Goal: Information Seeking & Learning: Learn about a topic

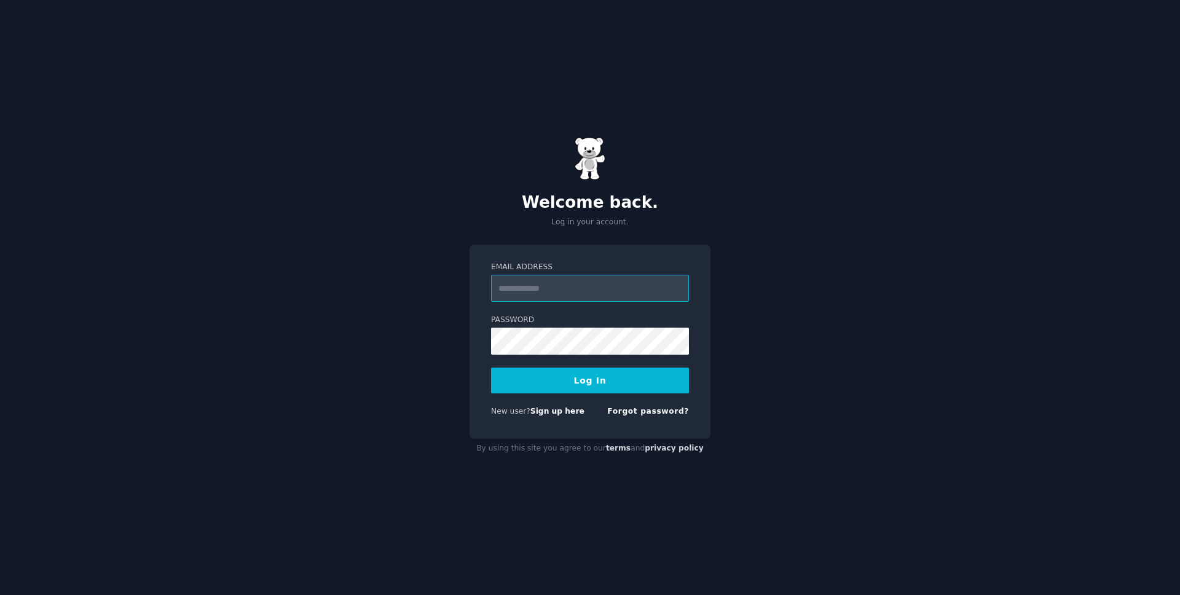
type input "**********"
click at [571, 387] on button "Log In" at bounding box center [590, 380] width 198 height 26
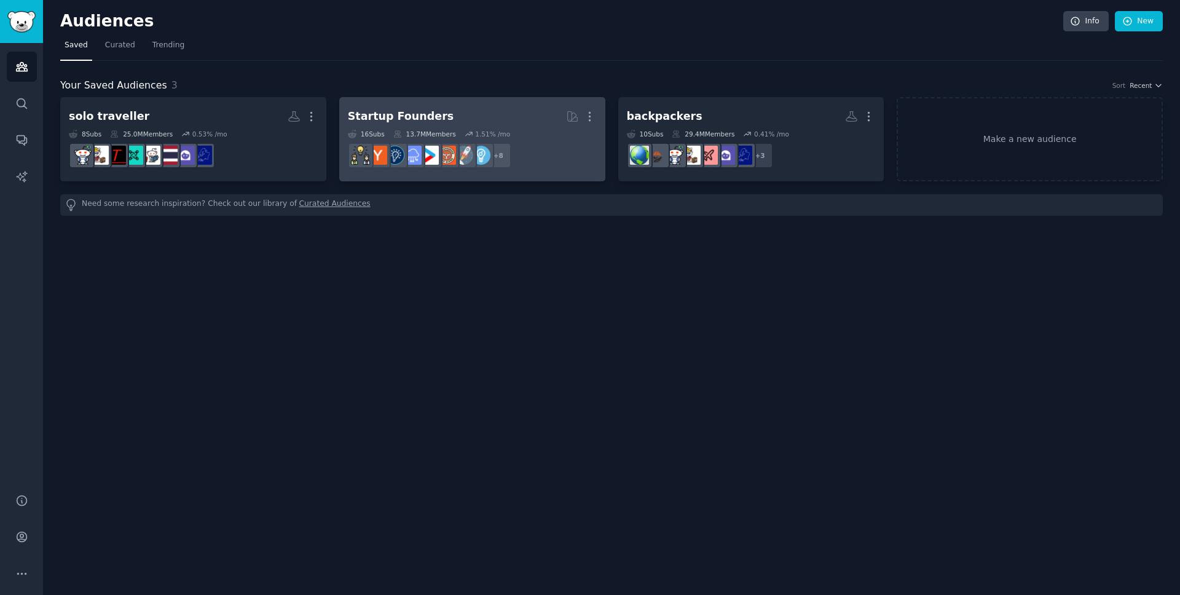
click at [375, 120] on div "Startup Founders" at bounding box center [401, 116] width 106 height 15
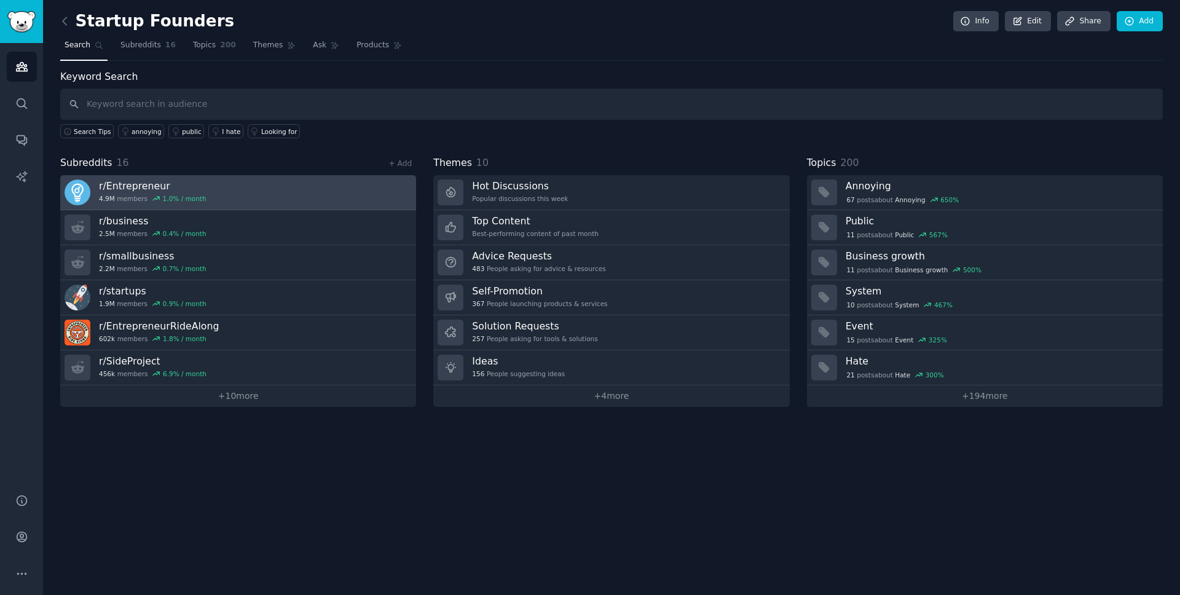
click at [219, 190] on link "r/ Entrepreneur 4.9M members 1.0 % / month" at bounding box center [238, 192] width 356 height 35
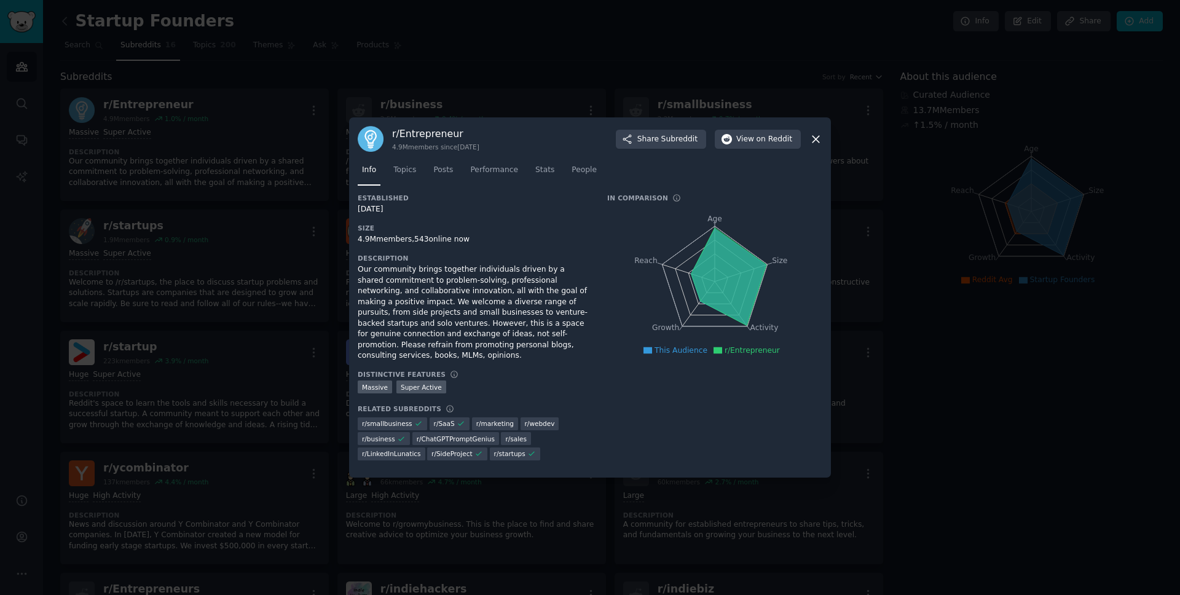
click at [813, 141] on icon at bounding box center [815, 139] width 13 height 13
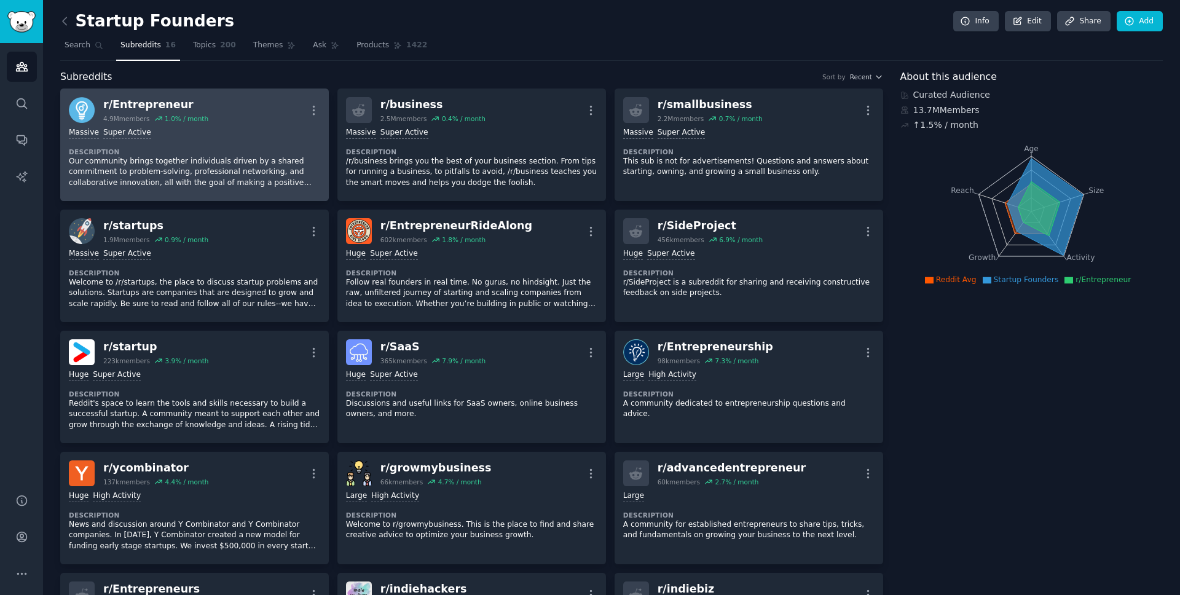
click at [249, 152] on dt "Description" at bounding box center [194, 151] width 251 height 9
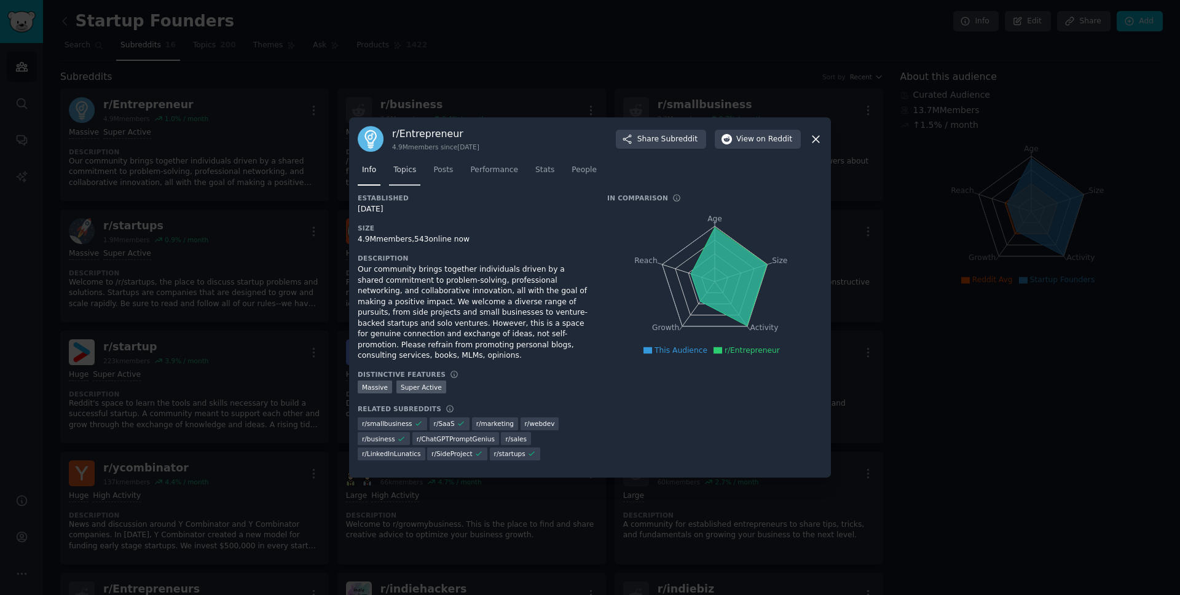
click at [413, 170] on span "Topics" at bounding box center [404, 170] width 23 height 11
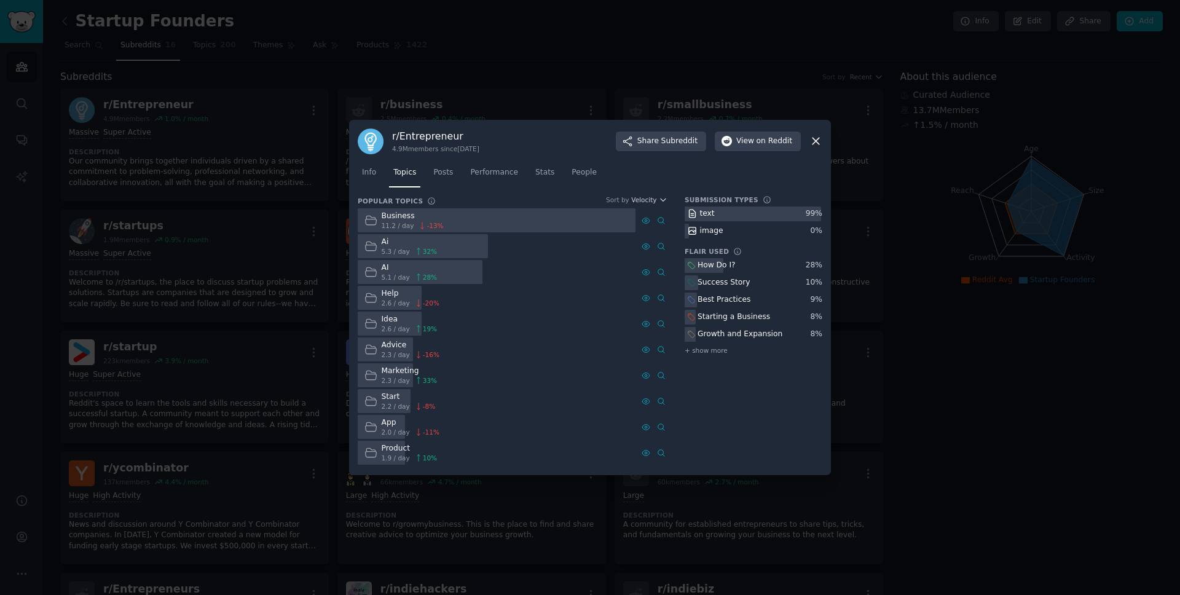
click at [820, 136] on icon at bounding box center [815, 141] width 13 height 13
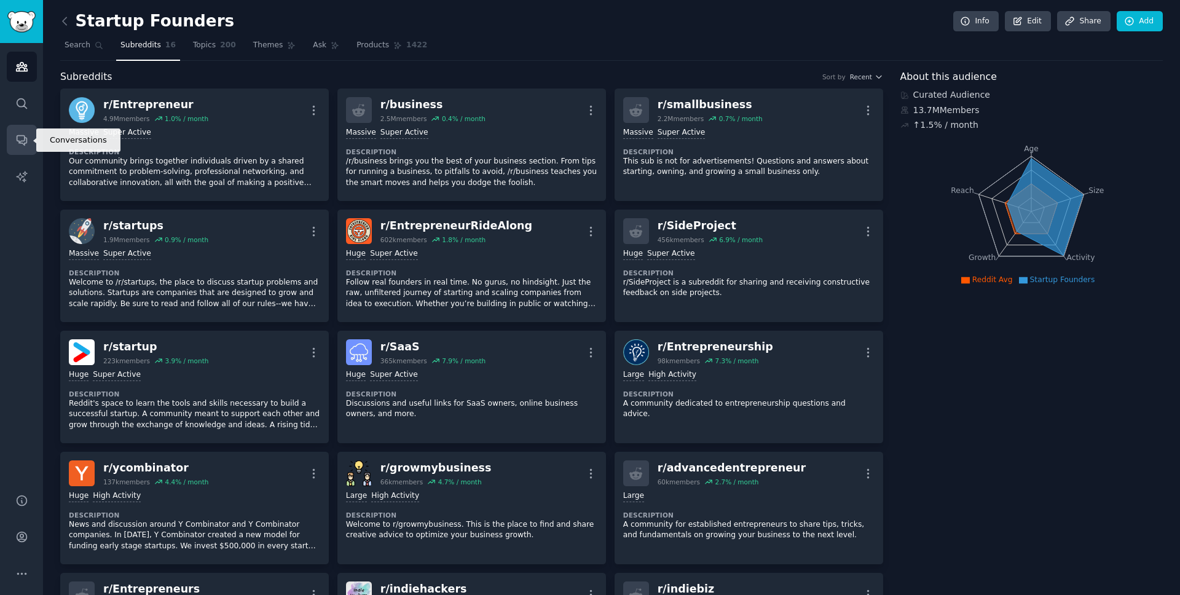
click at [22, 141] on icon "Sidebar" at bounding box center [21, 139] width 13 height 13
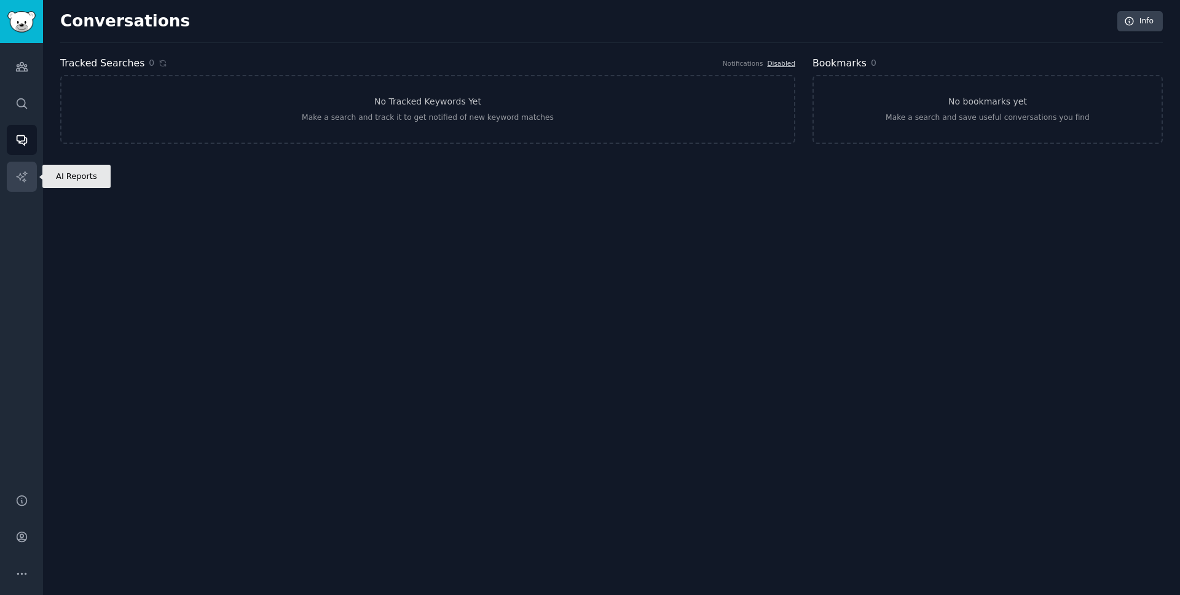
click at [22, 179] on icon "Sidebar" at bounding box center [21, 176] width 10 height 10
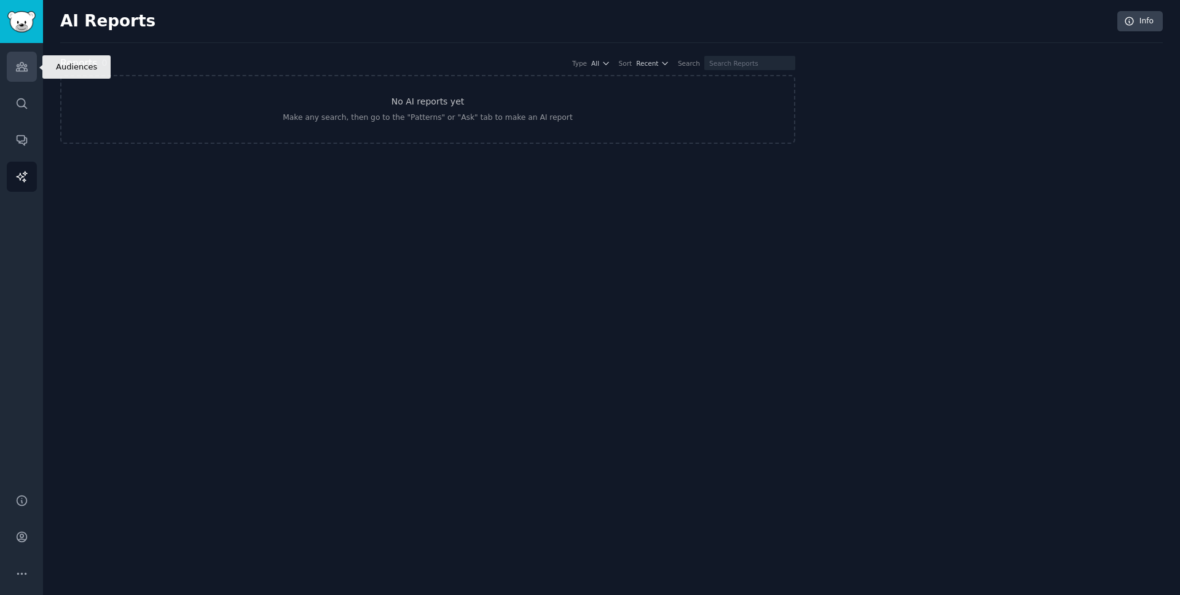
click at [18, 65] on icon "Sidebar" at bounding box center [21, 67] width 11 height 9
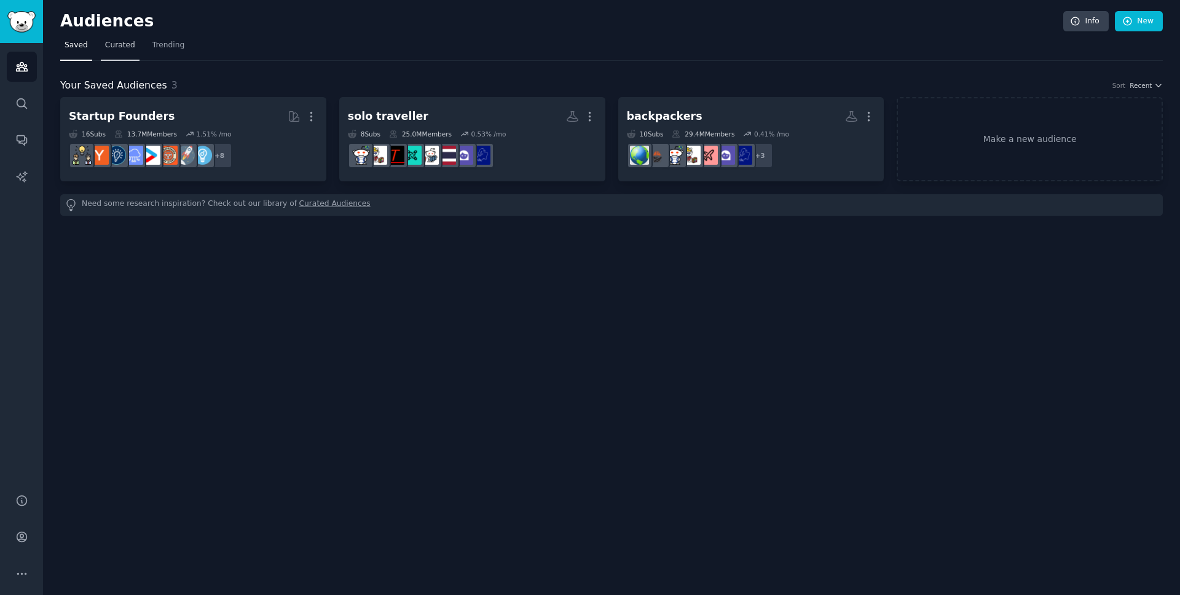
click at [115, 46] on span "Curated" at bounding box center [120, 45] width 30 height 11
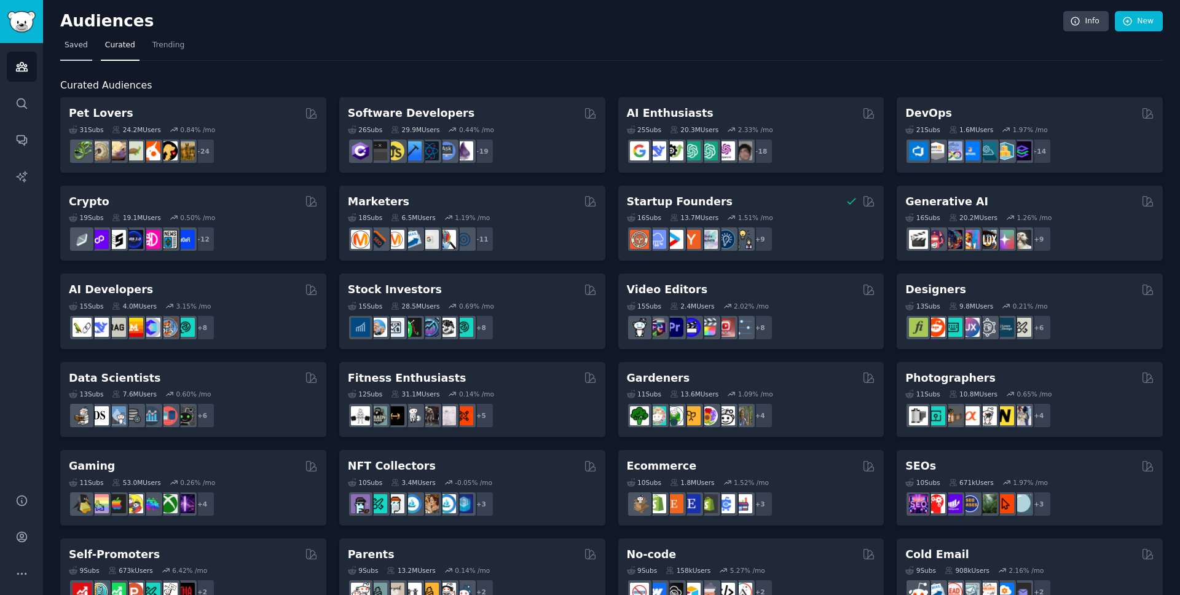
drag, startPoint x: 65, startPoint y: 49, endPoint x: 77, endPoint y: 53, distance: 12.2
click at [66, 49] on span "Saved" at bounding box center [76, 45] width 23 height 11
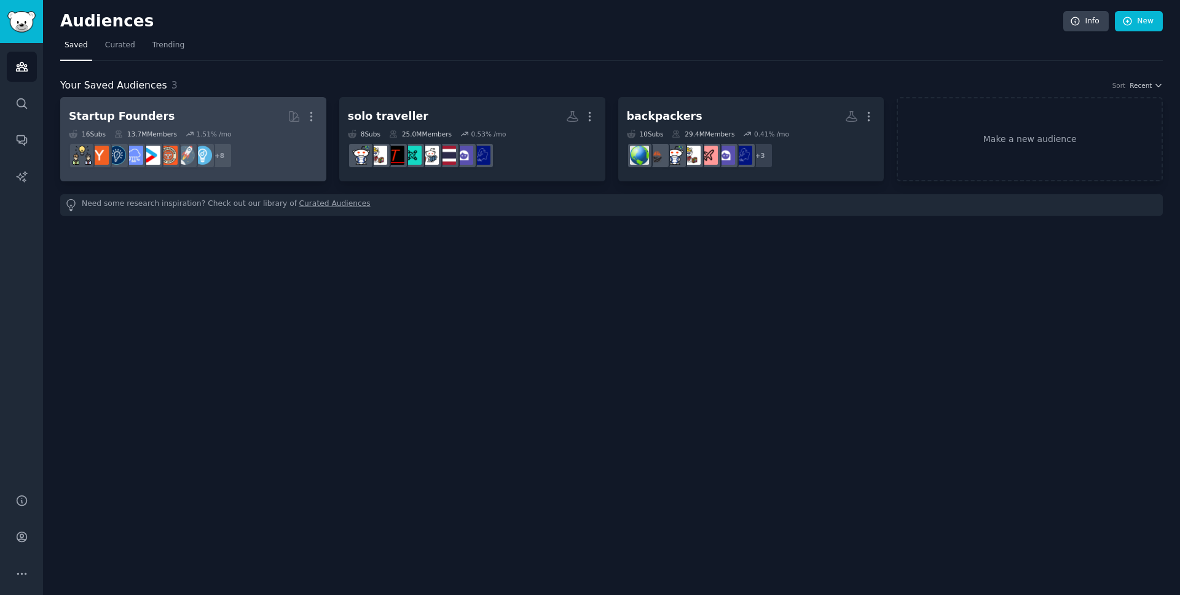
click at [214, 114] on h2 "Startup Founders More" at bounding box center [193, 117] width 249 height 22
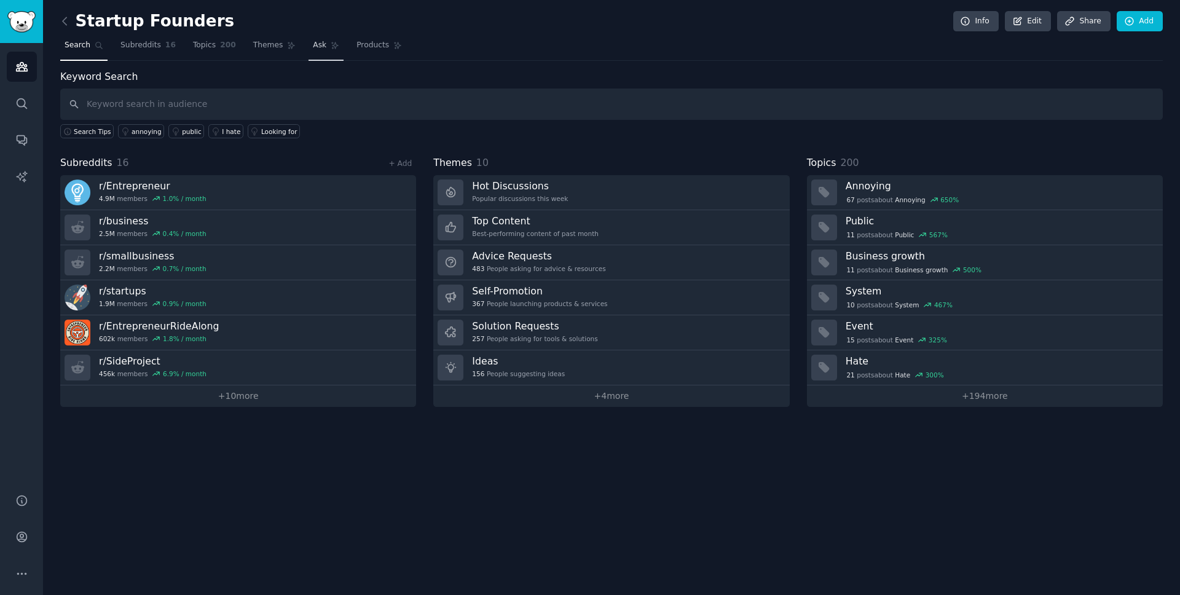
click at [297, 50] on nav "Search Subreddits 16 Topics 200 Themes Ask Products" at bounding box center [611, 48] width 1102 height 25
click at [313, 47] on span "Ask" at bounding box center [320, 45] width 14 height 11
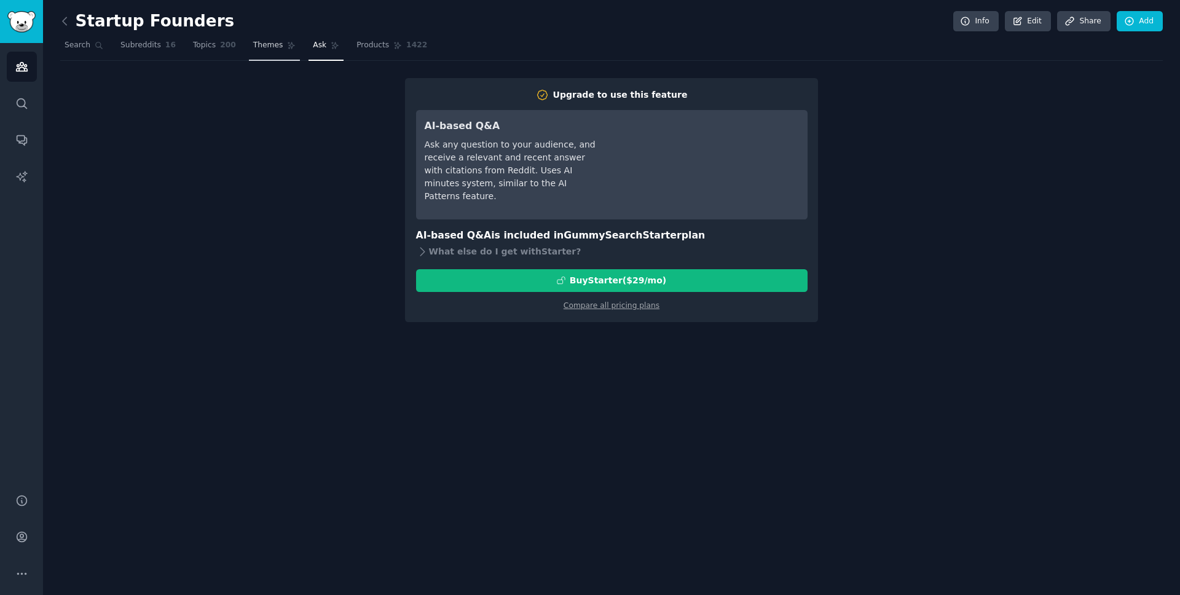
click at [279, 48] on link "Themes" at bounding box center [275, 48] width 52 height 25
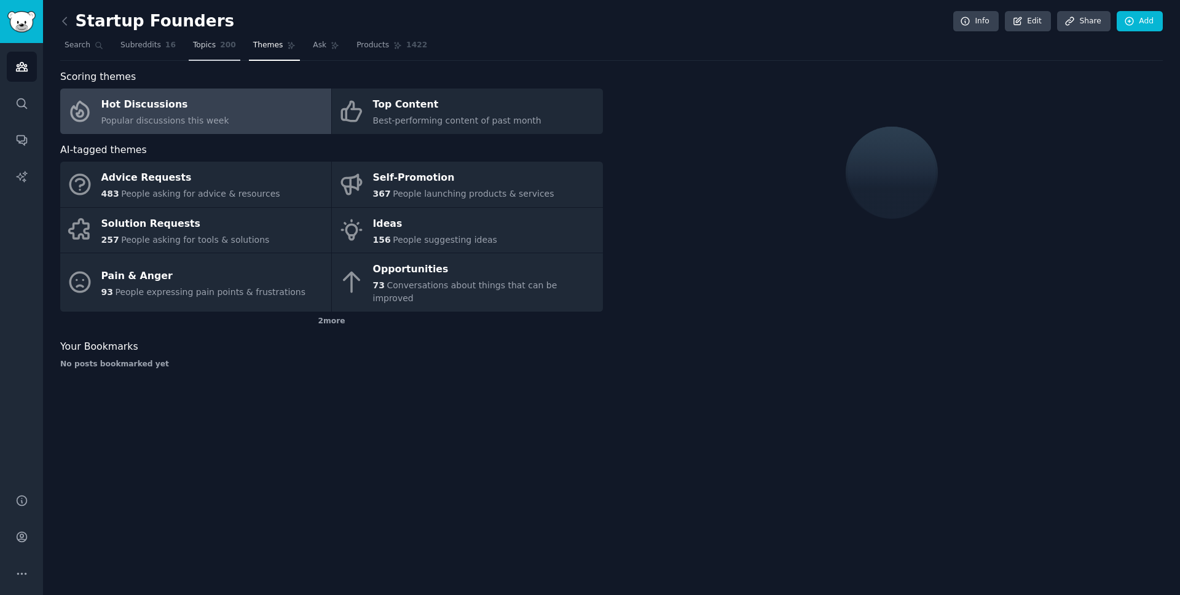
click at [214, 52] on link "Topics 200" at bounding box center [215, 48] width 52 height 25
